Goal: Information Seeking & Learning: Learn about a topic

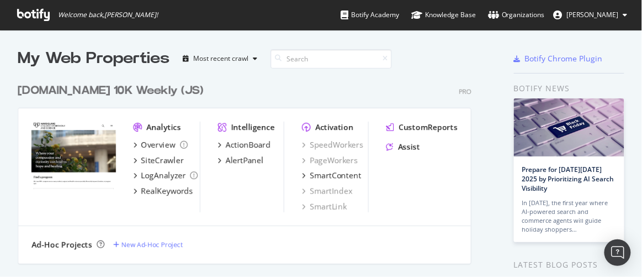
scroll to position [269, 627]
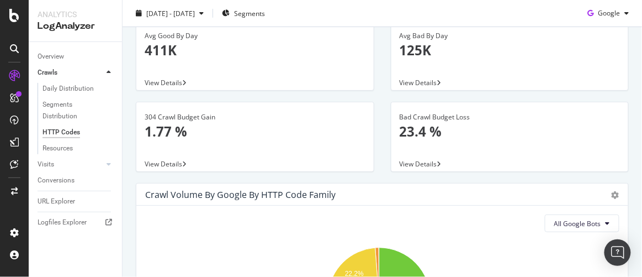
scroll to position [106, 0]
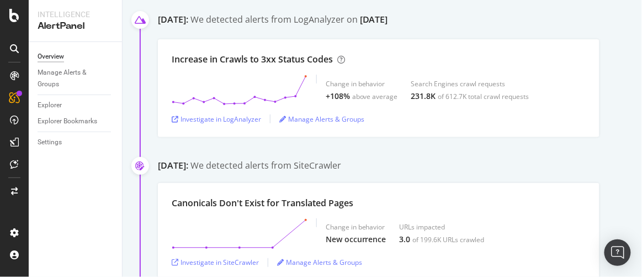
scroll to position [201, 0]
click at [236, 118] on div "Investigate in LogAnalyzer" at bounding box center [216, 118] width 89 height 9
click at [235, 116] on div "Investigate in LogAnalyzer" at bounding box center [216, 118] width 89 height 9
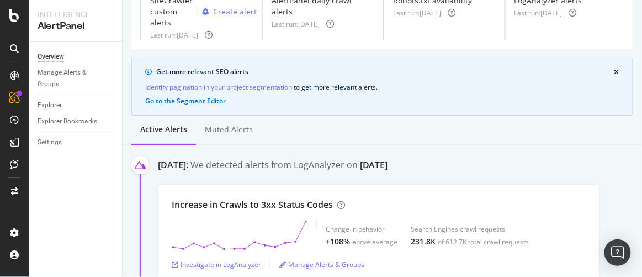
scroll to position [0, 0]
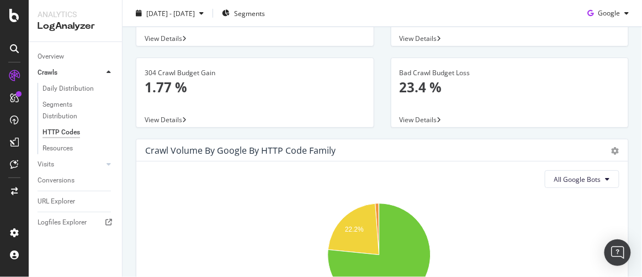
scroll to position [91, 0]
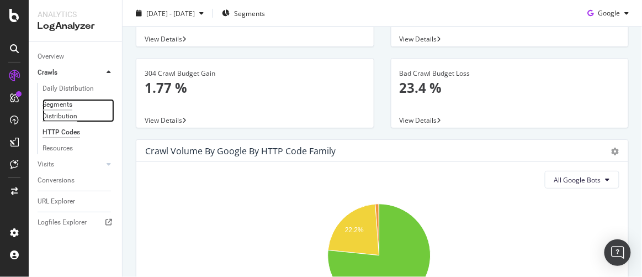
click at [66, 108] on div "Segments Distribution" at bounding box center [73, 110] width 61 height 23
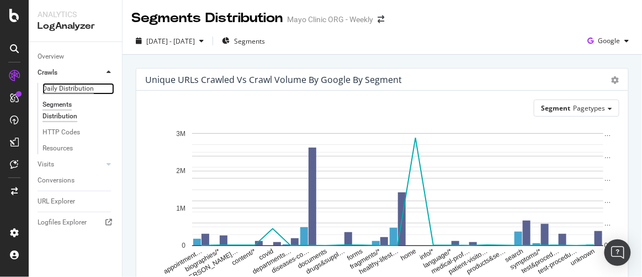
click at [69, 87] on div "Daily Distribution" at bounding box center [68, 89] width 51 height 12
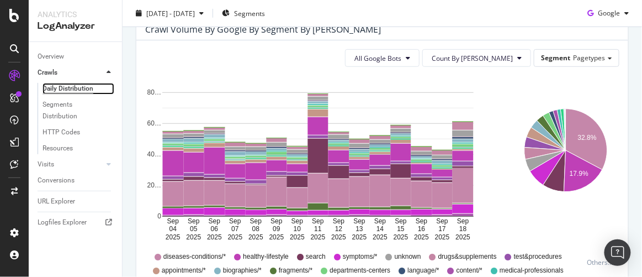
scroll to position [122, 0]
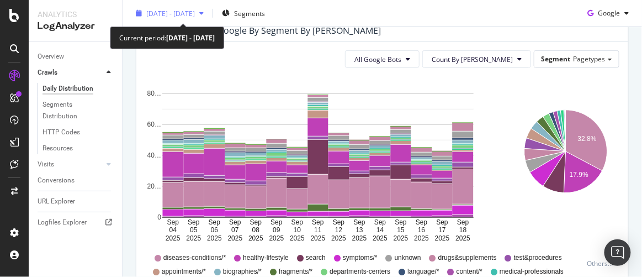
click at [204, 14] on icon "button" at bounding box center [201, 13] width 4 height 7
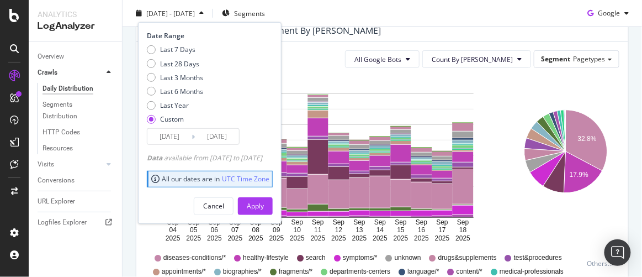
click at [229, 134] on input "[DATE]" at bounding box center [217, 136] width 44 height 15
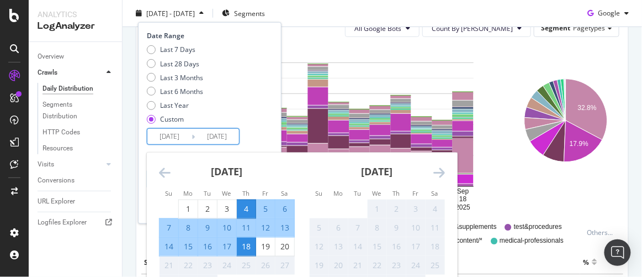
scroll to position [153, 0]
click at [284, 242] on div "20" at bounding box center [284, 246] width 19 height 11
type input "[DATE]"
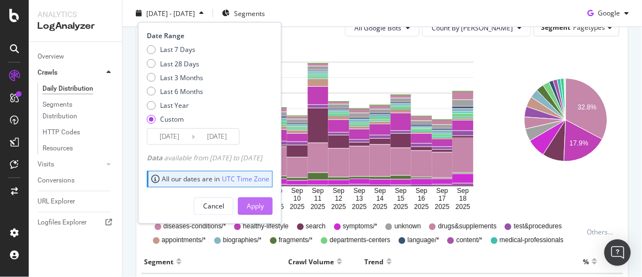
click at [264, 204] on div "Apply" at bounding box center [255, 205] width 17 height 9
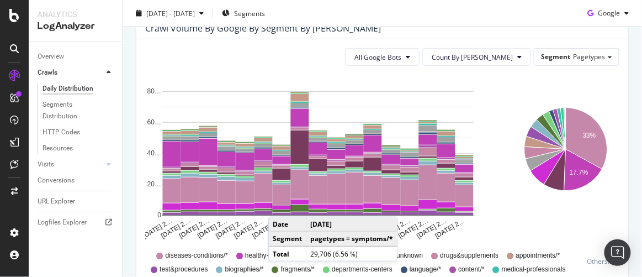
scroll to position [125, 0]
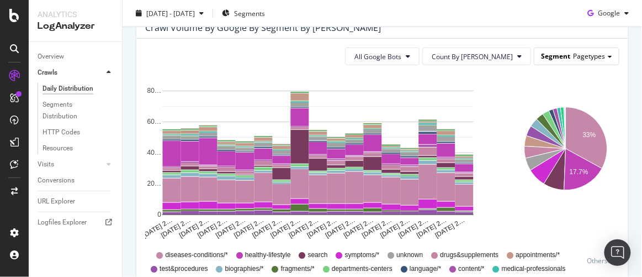
click at [573, 58] on span "Pagetypes" at bounding box center [589, 55] width 32 height 9
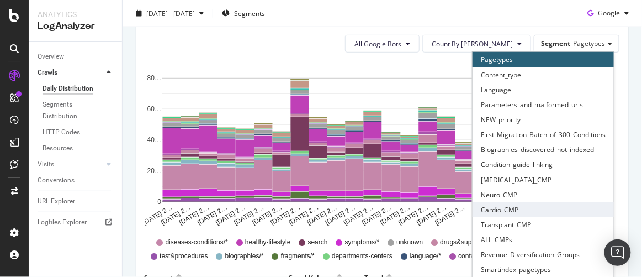
scroll to position [109, 0]
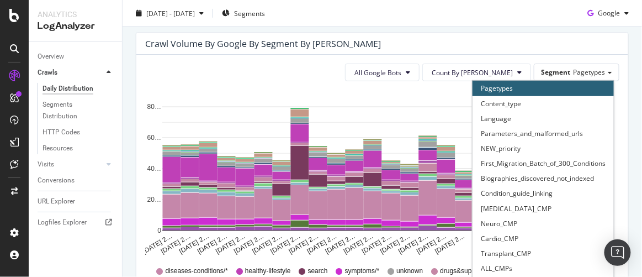
click at [337, 68] on div "All Google Bots Count By Day Segment Pagetypes Pagetypes Content_type Language …" at bounding box center [382, 72] width 474 height 18
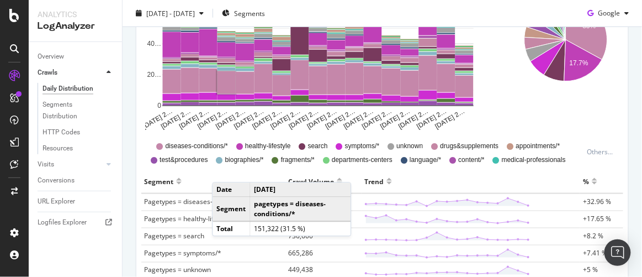
scroll to position [277, 0]
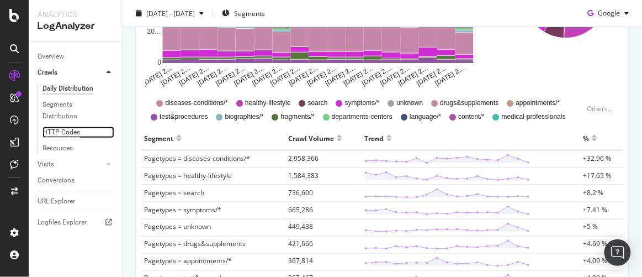
click at [65, 137] on div "HTTP Codes" at bounding box center [62, 132] width 38 height 12
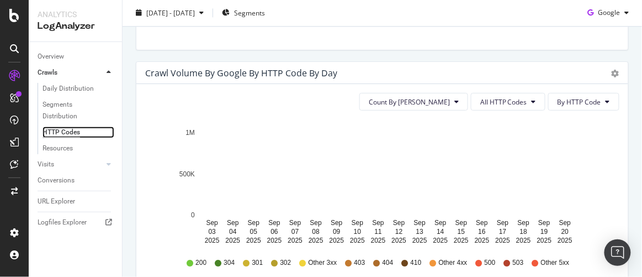
scroll to position [636, 0]
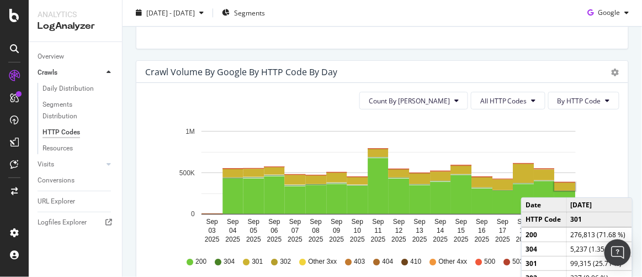
click at [566, 184] on rect "A chart." at bounding box center [565, 187] width 21 height 8
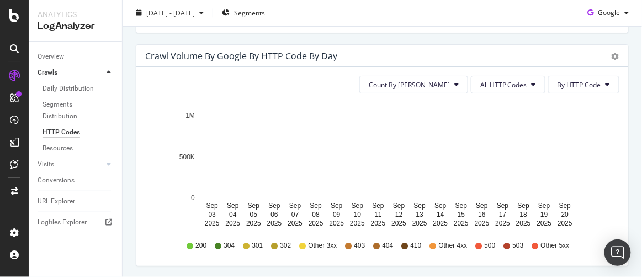
scroll to position [652, 0]
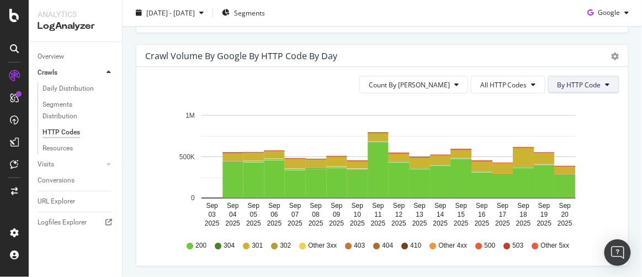
click at [606, 88] on button "By HTTP Code" at bounding box center [583, 85] width 71 height 18
click at [612, 147] on icon "[DATE] [DATE] [DATE] [DATE] [DATE] [DATE] [DATE] [DATE] [DATE] [DATE] [DATE] [D…" at bounding box center [379, 166] width 468 height 128
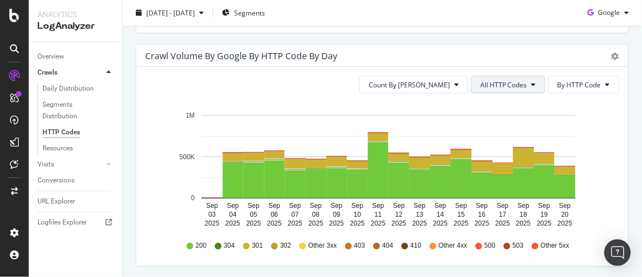
click at [497, 87] on span "All HTTP Codes" at bounding box center [503, 84] width 47 height 9
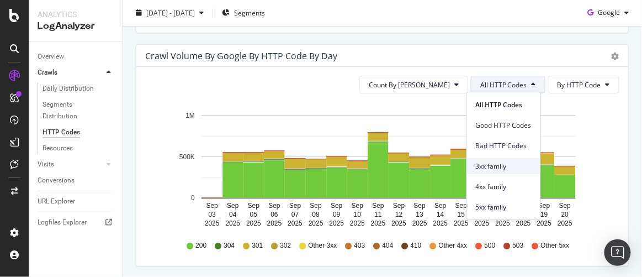
click at [495, 167] on span "3xx family" at bounding box center [504, 166] width 56 height 10
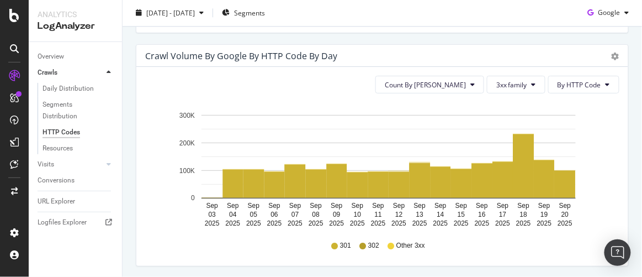
click at [629, 98] on div "Crawl Volume by google by HTTP Code by Day Timeline (by Value) Timeline (by Per…" at bounding box center [383, 160] width 510 height 233
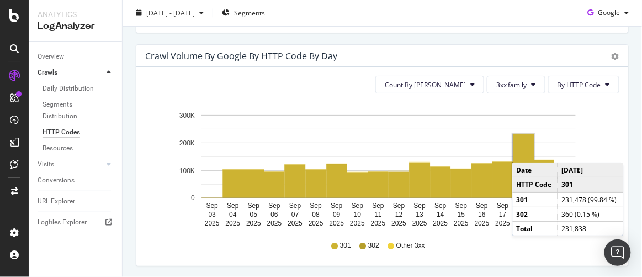
click at [523, 150] on rect "A chart." at bounding box center [523, 165] width 21 height 63
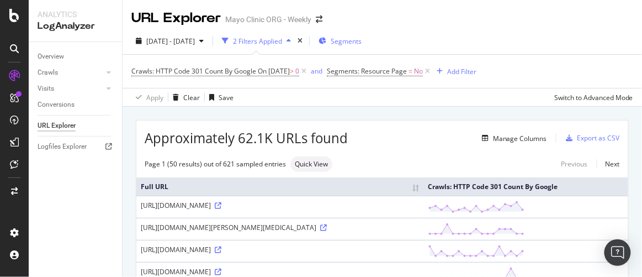
click at [362, 41] on span "Segments" at bounding box center [346, 40] width 31 height 9
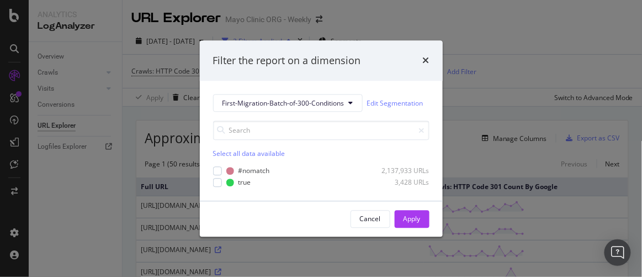
click at [486, 30] on div "Filter the report on a dimension First-Migration-Batch-of-300-Conditions Edit S…" at bounding box center [321, 138] width 642 height 277
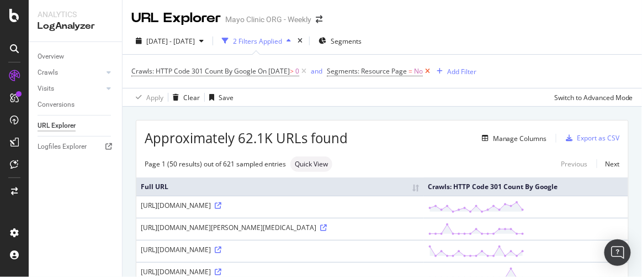
click at [432, 69] on icon at bounding box center [427, 71] width 9 height 11
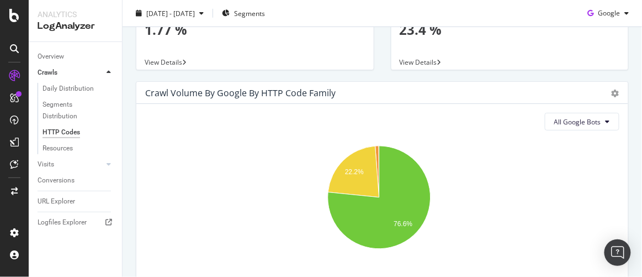
scroll to position [150, 0]
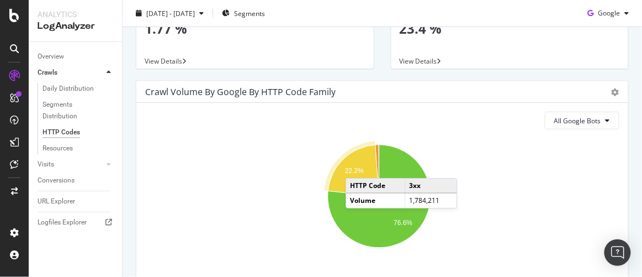
click at [357, 167] on text "22.2%" at bounding box center [354, 171] width 19 height 8
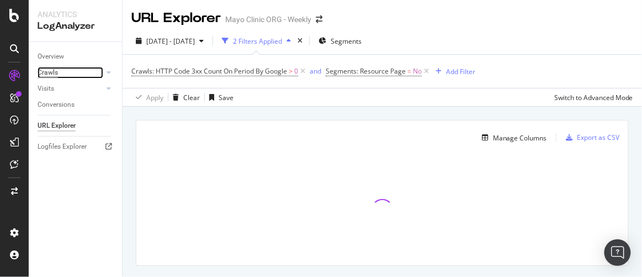
click at [56, 72] on div "Crawls" at bounding box center [48, 73] width 20 height 12
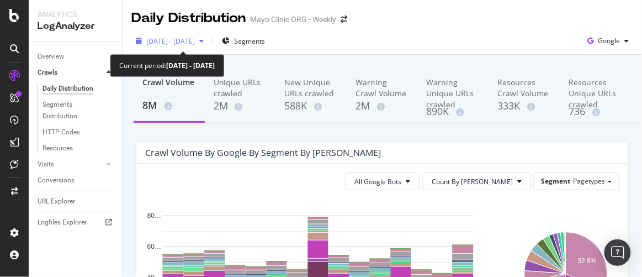
click at [204, 39] on icon "button" at bounding box center [201, 41] width 4 height 7
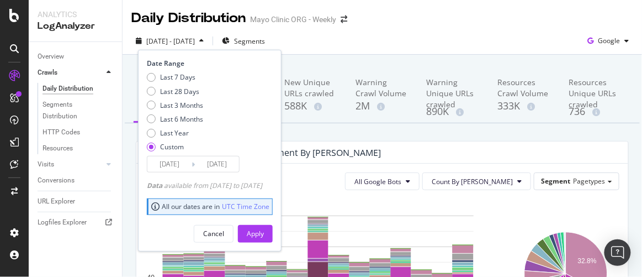
click at [164, 161] on input "2025/09/04" at bounding box center [169, 163] width 44 height 15
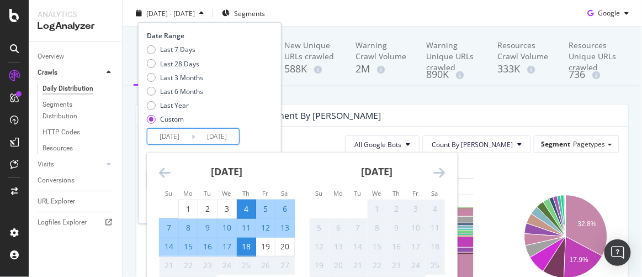
scroll to position [50, 0]
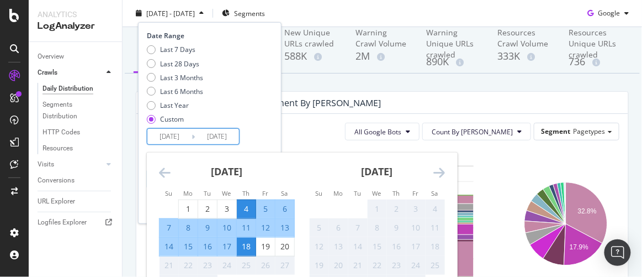
click at [247, 242] on div "18" at bounding box center [246, 246] width 19 height 11
type input "2025/09/18"
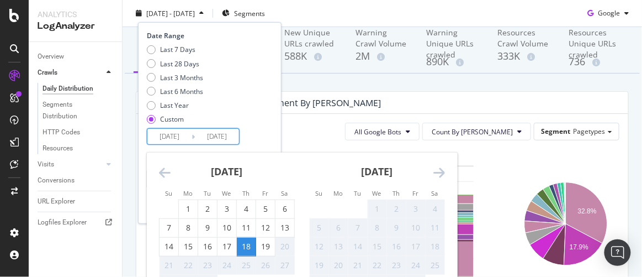
click at [247, 243] on div "18" at bounding box center [246, 246] width 19 height 11
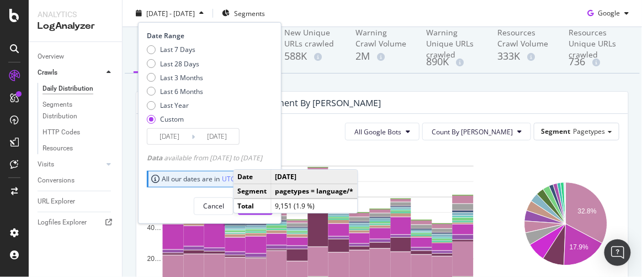
click at [270, 104] on div "Last 7 Days Last 28 Days Last 3 Months Last 6 Months Last Year Custom" at bounding box center [208, 86] width 123 height 83
click at [270, 97] on div "Last 7 Days Last 28 Days Last 3 Months Last 6 Months Last Year Custom" at bounding box center [208, 86] width 123 height 83
click at [177, 204] on div "Cancel Apply" at bounding box center [210, 201] width 126 height 26
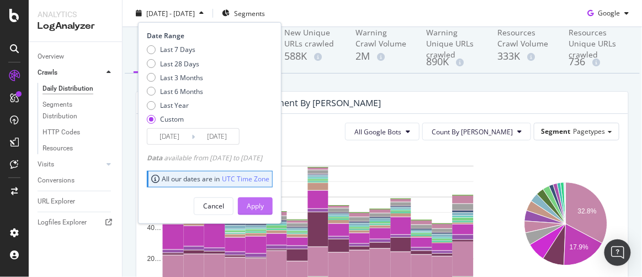
click at [264, 204] on div "Apply" at bounding box center [255, 205] width 17 height 9
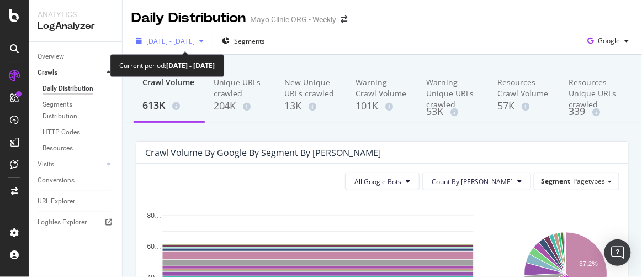
click at [204, 41] on icon "button" at bounding box center [201, 41] width 4 height 7
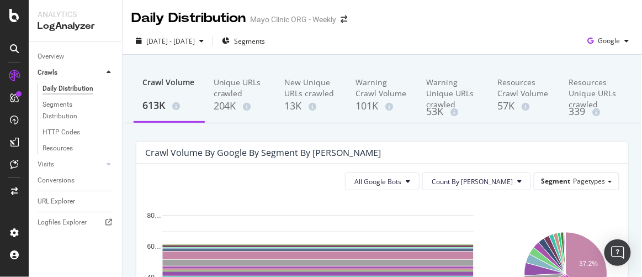
click at [347, 34] on div "2025 Sep. 18th - Sep. 18th Segments Google" at bounding box center [382, 43] width 519 height 22
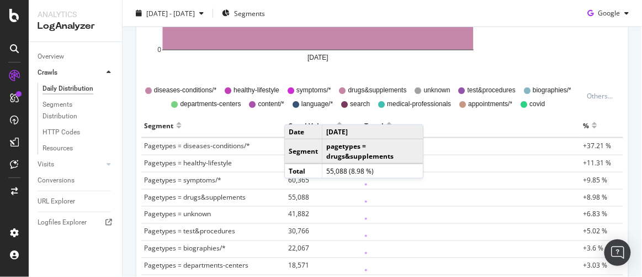
scroll to position [301, 0]
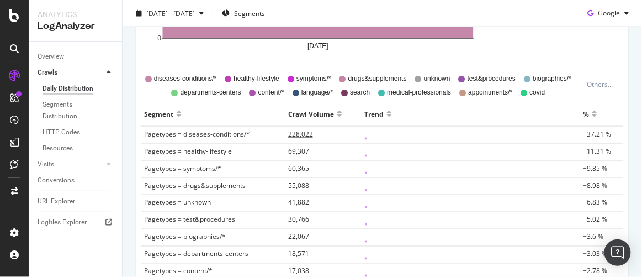
click at [299, 134] on span "228,022" at bounding box center [300, 133] width 25 height 9
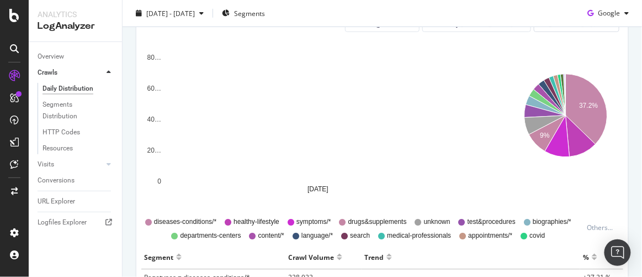
scroll to position [50, 0]
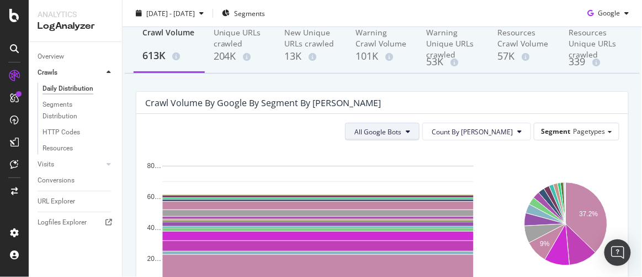
click at [401, 132] on span "All Google Bots" at bounding box center [377, 131] width 47 height 9
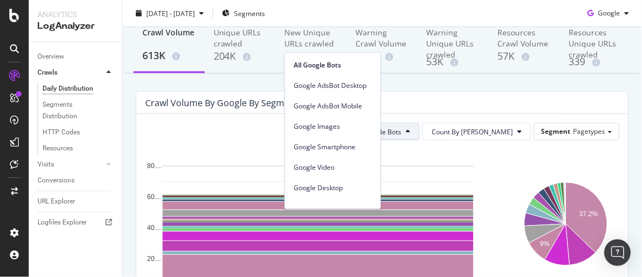
click at [201, 132] on div "All Google Bots Count By Day Segment Pagetypes" at bounding box center [382, 132] width 474 height 18
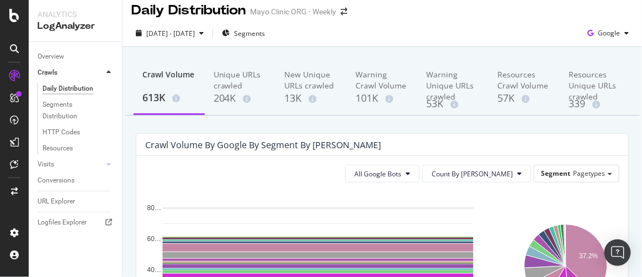
scroll to position [0, 0]
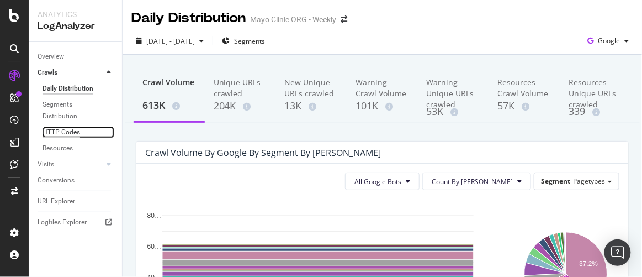
click at [68, 131] on div "HTTP Codes" at bounding box center [62, 132] width 38 height 12
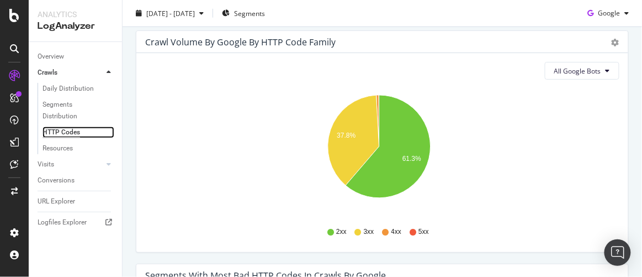
scroll to position [200, 0]
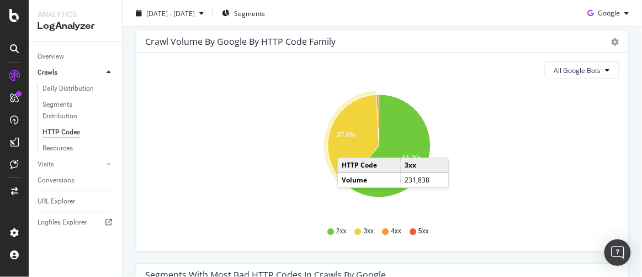
click at [348, 146] on icon "A chart." at bounding box center [353, 139] width 51 height 90
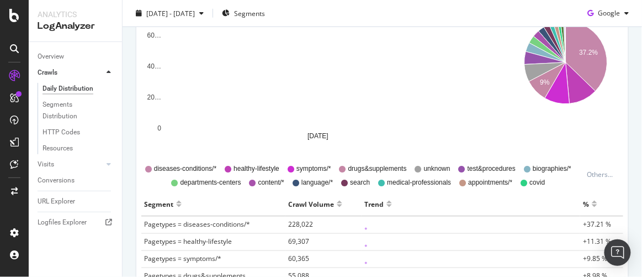
scroll to position [209, 0]
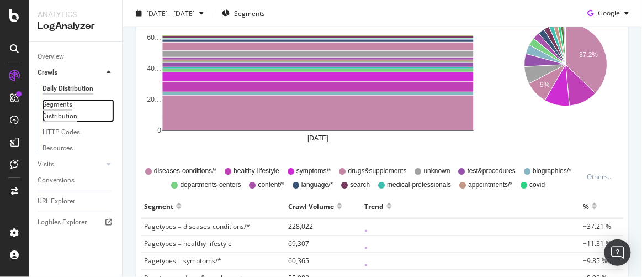
click at [62, 110] on div "Segments Distribution" at bounding box center [73, 110] width 61 height 23
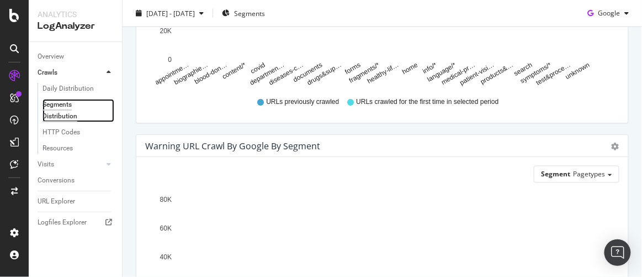
scroll to position [443, 0]
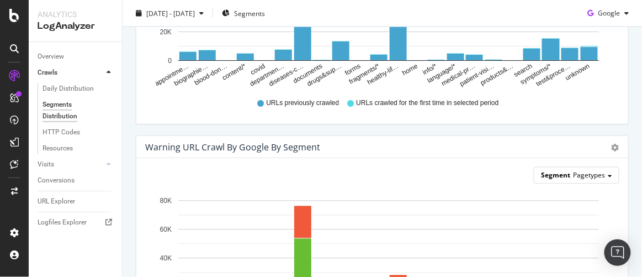
click at [596, 173] on span "Pagetypes" at bounding box center [589, 175] width 32 height 9
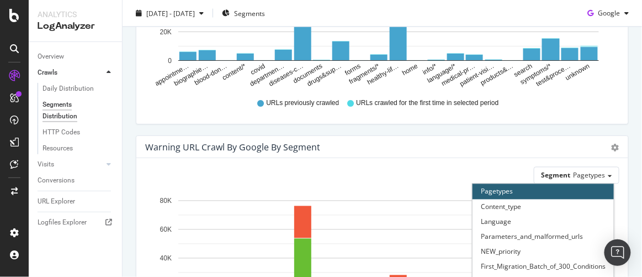
click at [417, 167] on div "Segment Pagetypes Pagetypes Content_type Language Parameters_and_malformed_urls…" at bounding box center [382, 175] width 474 height 17
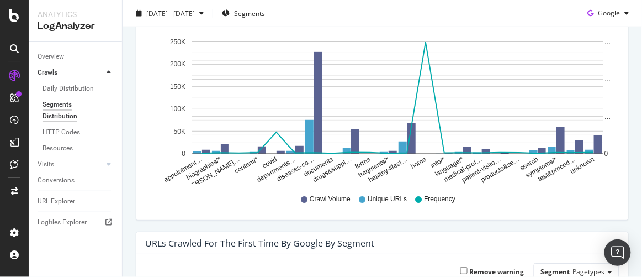
scroll to position [0, 0]
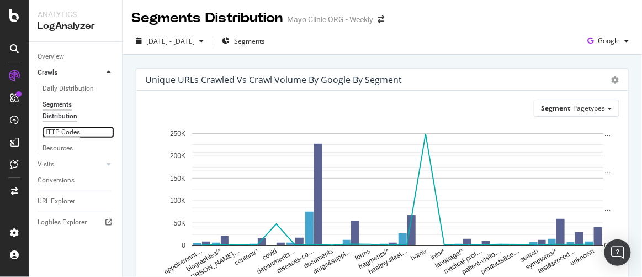
click at [64, 128] on div "HTTP Codes" at bounding box center [62, 132] width 38 height 12
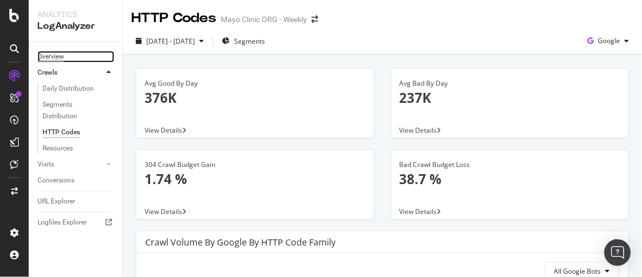
click at [55, 54] on div "Overview" at bounding box center [51, 57] width 26 height 12
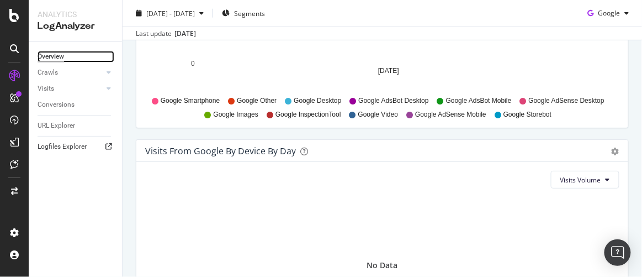
scroll to position [1129, 0]
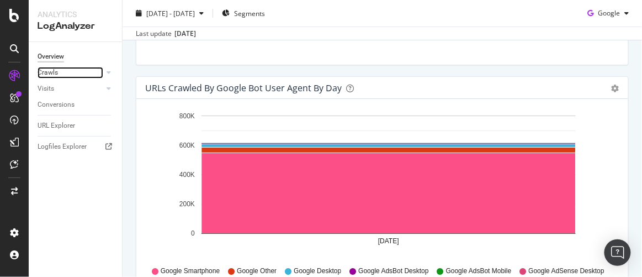
click at [62, 71] on link "Crawls" at bounding box center [71, 73] width 66 height 12
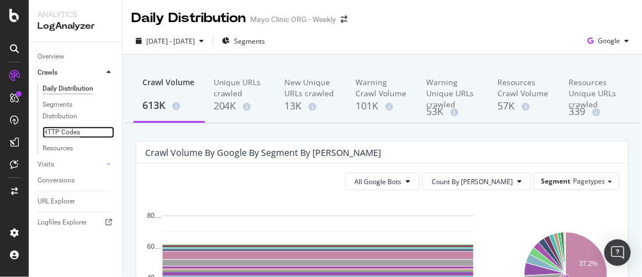
click at [55, 131] on div "HTTP Codes" at bounding box center [62, 132] width 38 height 12
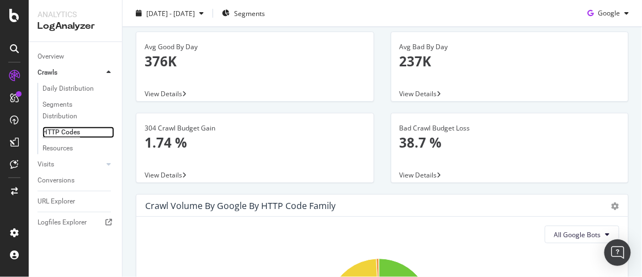
scroll to position [200, 0]
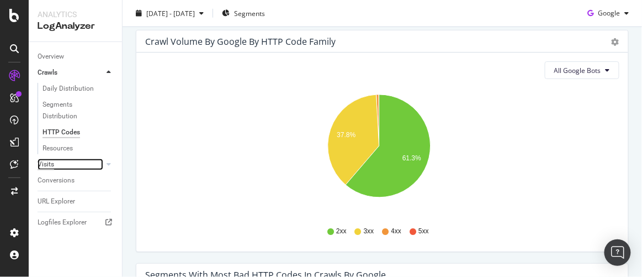
click at [49, 162] on div "Visits" at bounding box center [46, 164] width 17 height 12
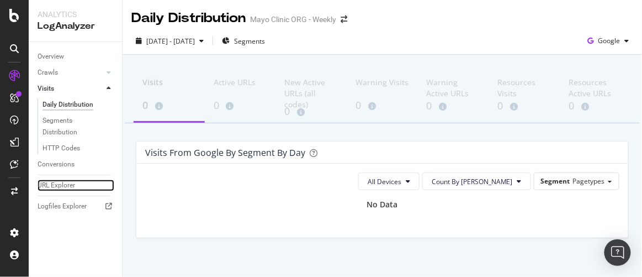
click at [56, 184] on div "URL Explorer" at bounding box center [57, 185] width 38 height 12
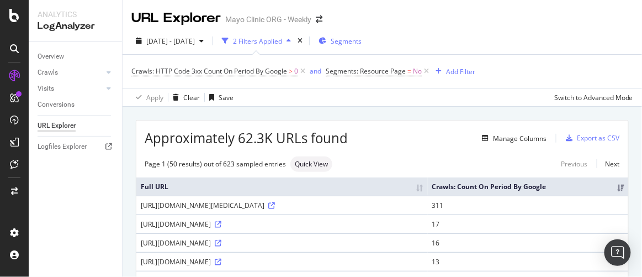
click at [362, 43] on span "Segments" at bounding box center [346, 40] width 31 height 9
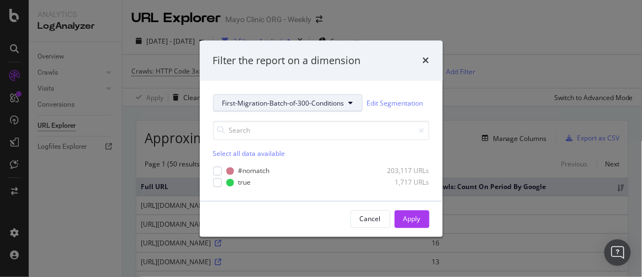
click at [349, 103] on icon "modal" at bounding box center [351, 103] width 4 height 7
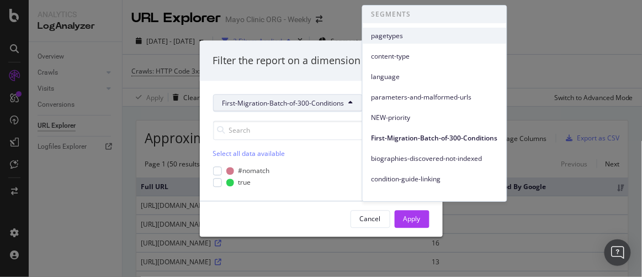
click at [386, 38] on span "pagetypes" at bounding box center [435, 36] width 126 height 10
